Goal: Find specific page/section: Find specific page/section

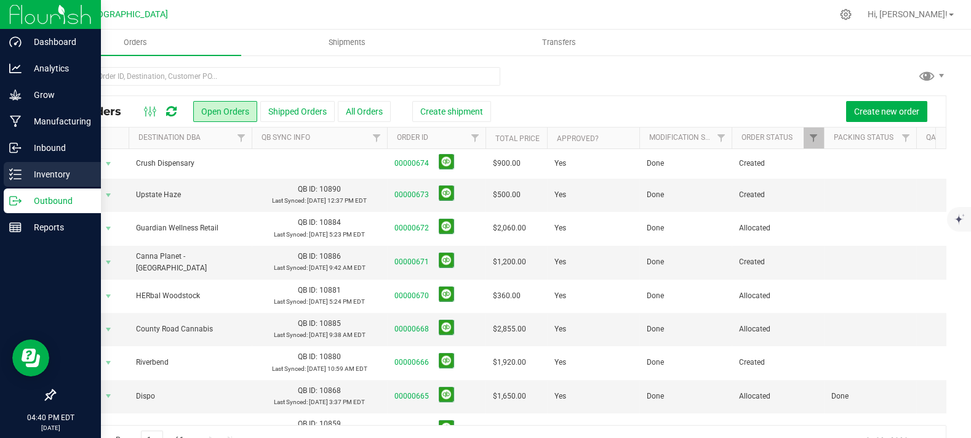
click at [20, 173] on icon at bounding box center [15, 174] width 12 height 12
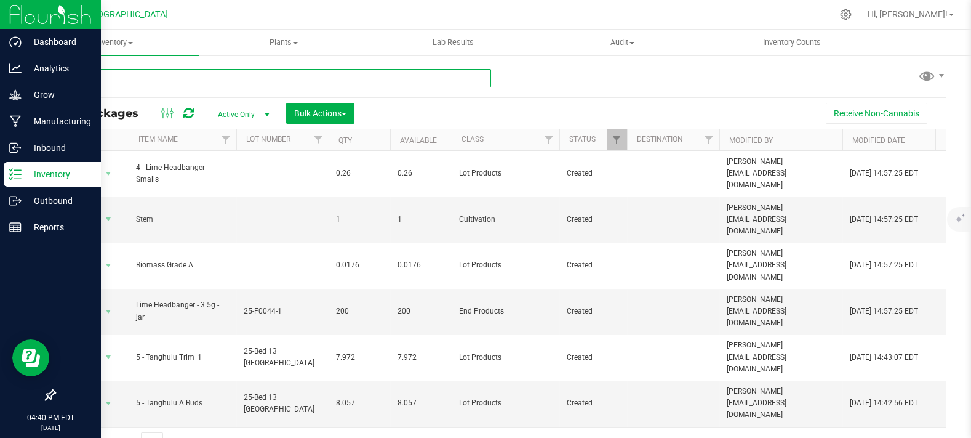
click at [190, 78] on input "text" at bounding box center [272, 78] width 437 height 18
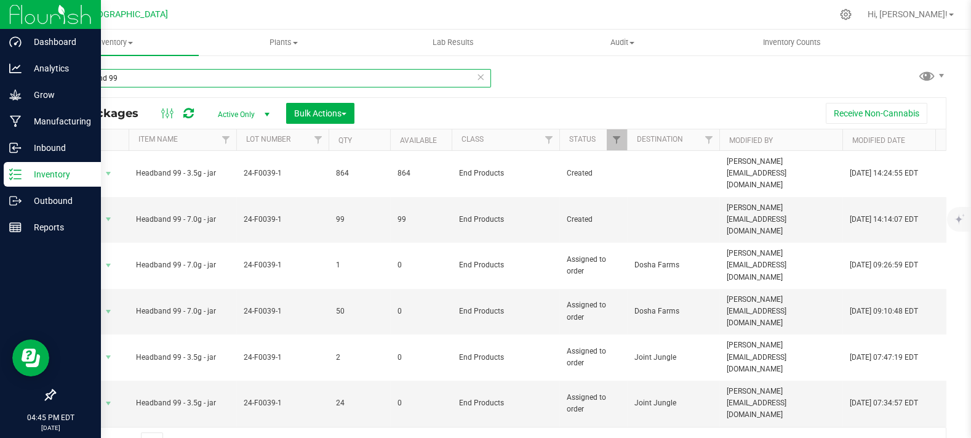
drag, startPoint x: 166, startPoint y: 82, endPoint x: 298, endPoint y: 23, distance: 144.6
click at [1, 46] on div "Dashboard Analytics Grow Manufacturing Inbound Inventory Outbound Reports 04:45…" at bounding box center [485, 219] width 971 height 438
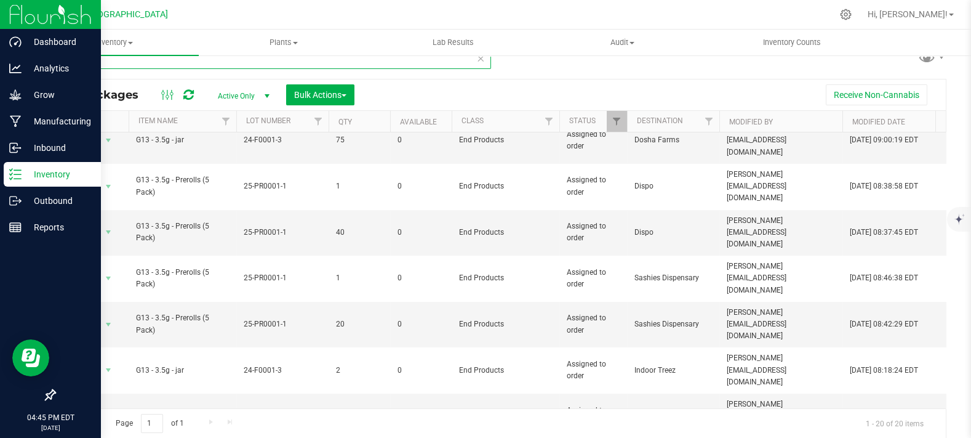
scroll to position [404, 0]
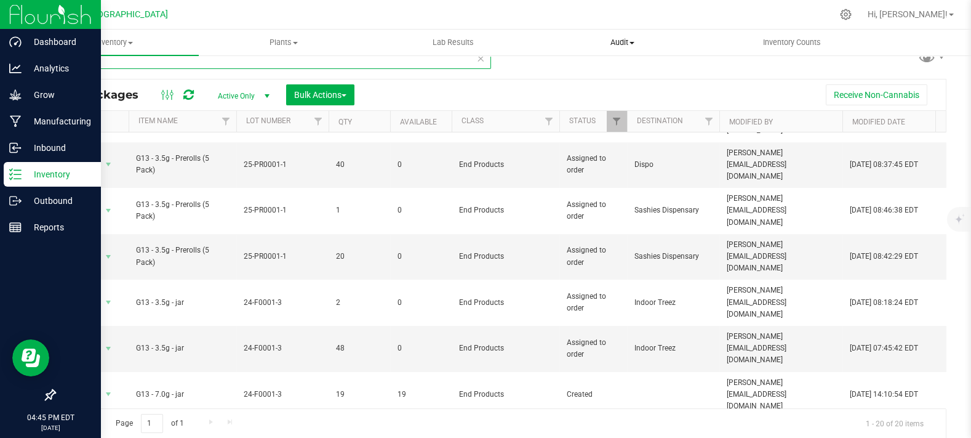
type input "g13"
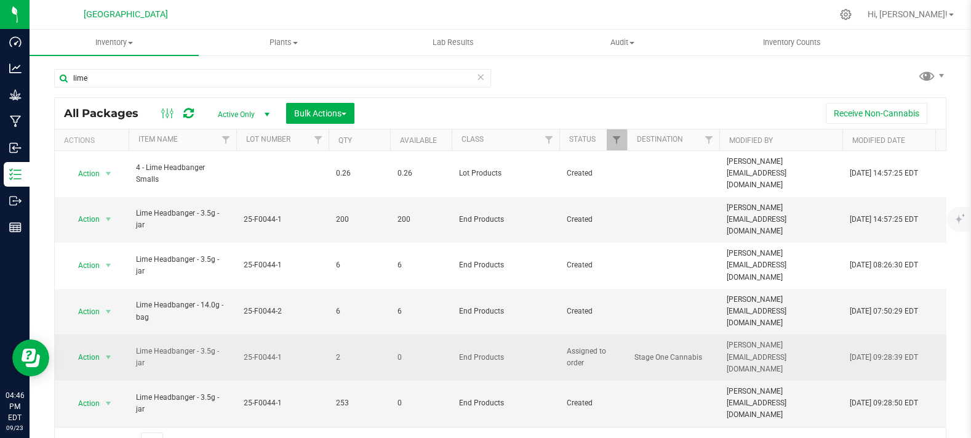
scroll to position [35, 0]
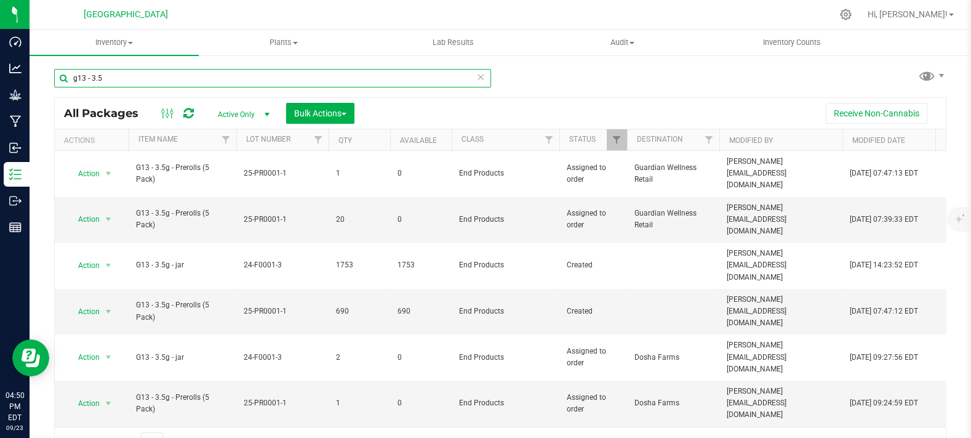
type input "g13 - 3.5"
